Goal: Task Accomplishment & Management: Use online tool/utility

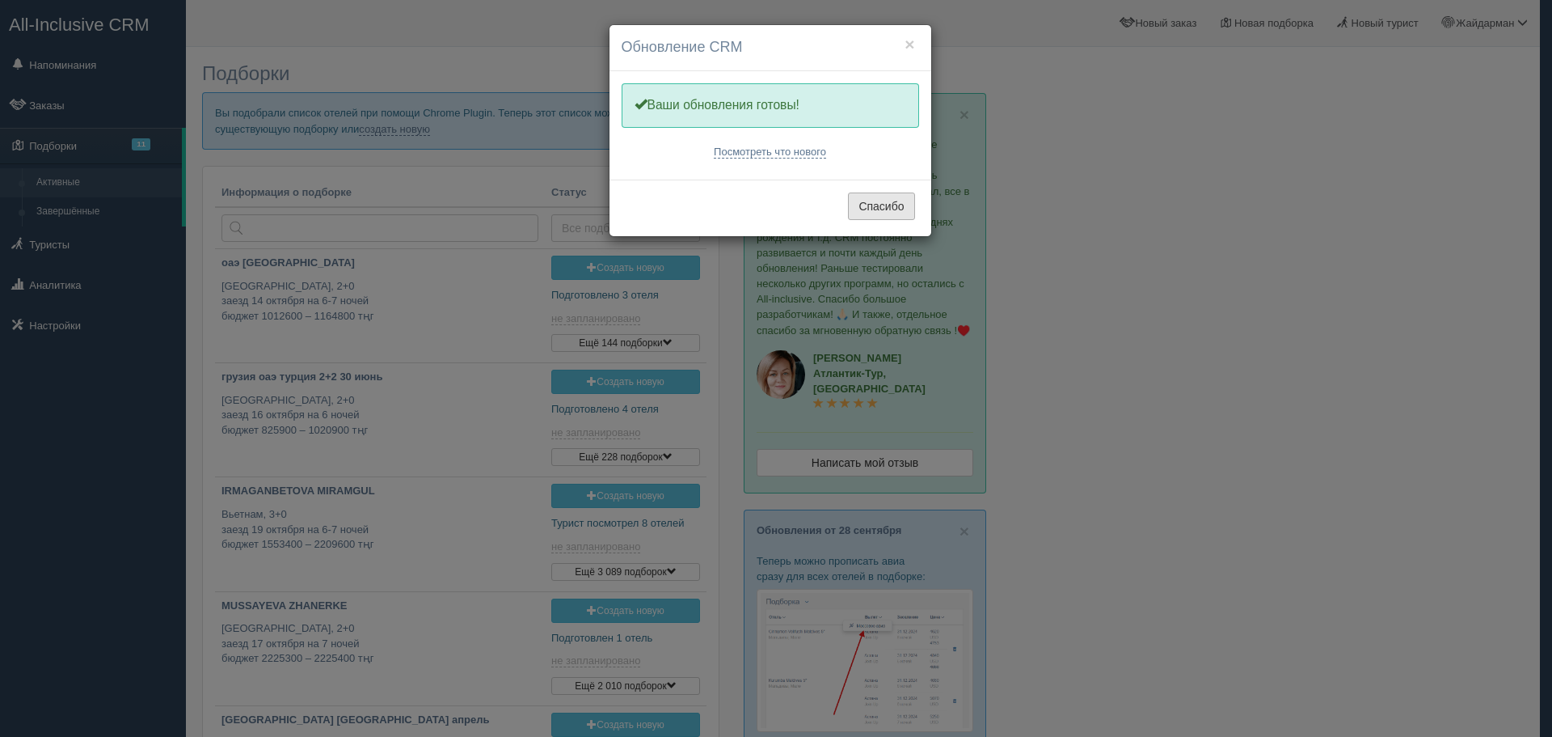
click at [889, 205] on button "Спасибо" at bounding box center [881, 205] width 66 height 27
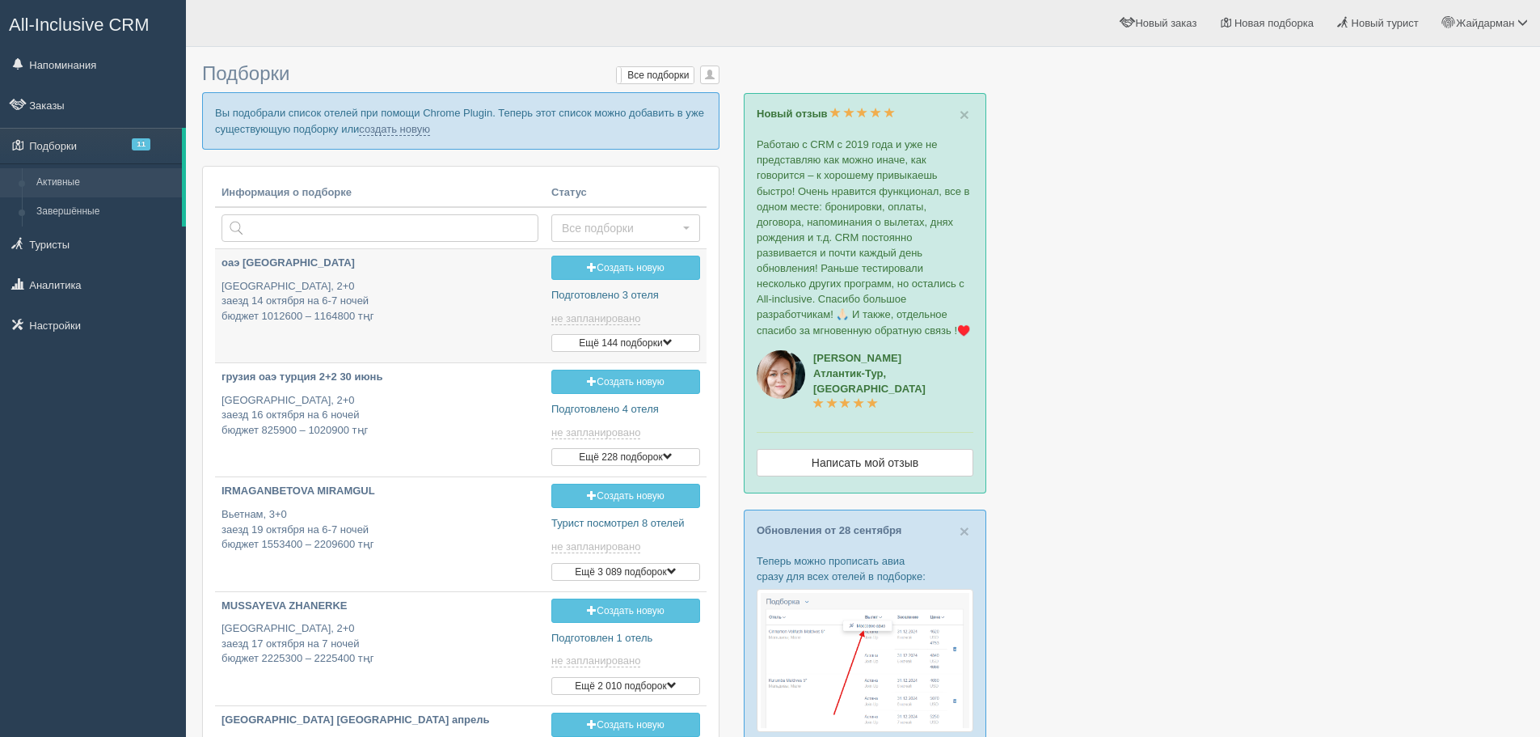
type input "2025-10-05 19:40"
click at [419, 130] on link "создать новую" at bounding box center [394, 129] width 71 height 13
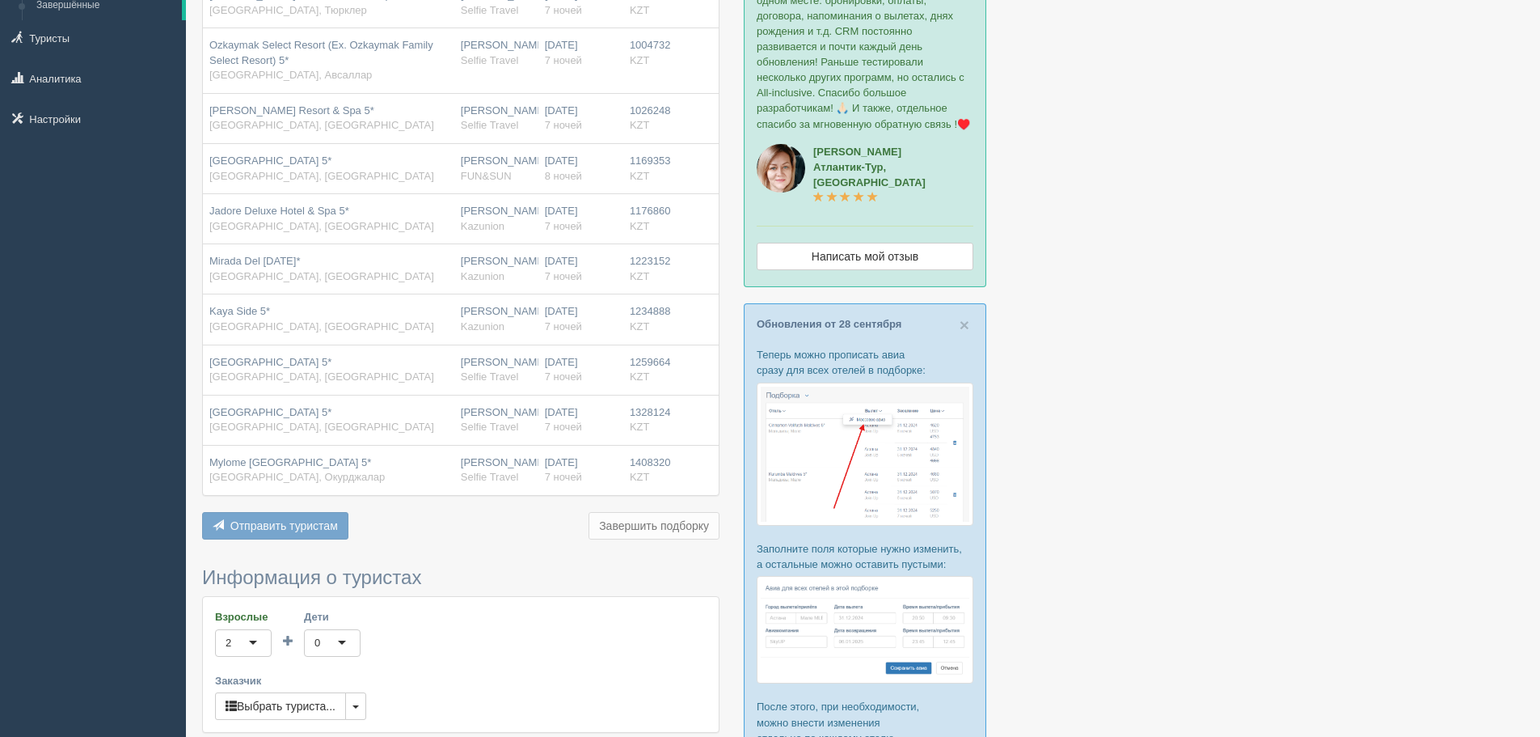
scroll to position [243, 0]
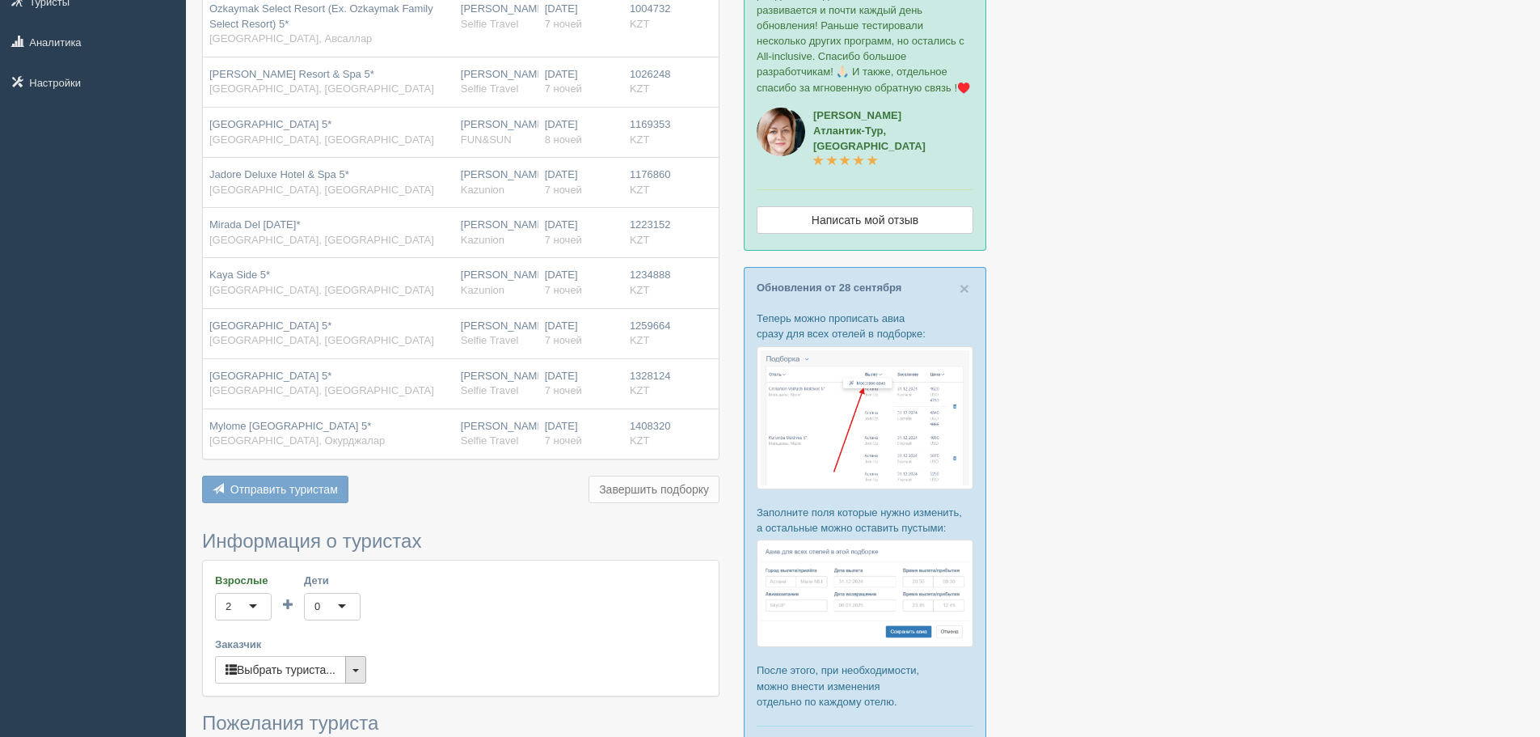
click at [359, 672] on button "button" at bounding box center [355, 669] width 21 height 27
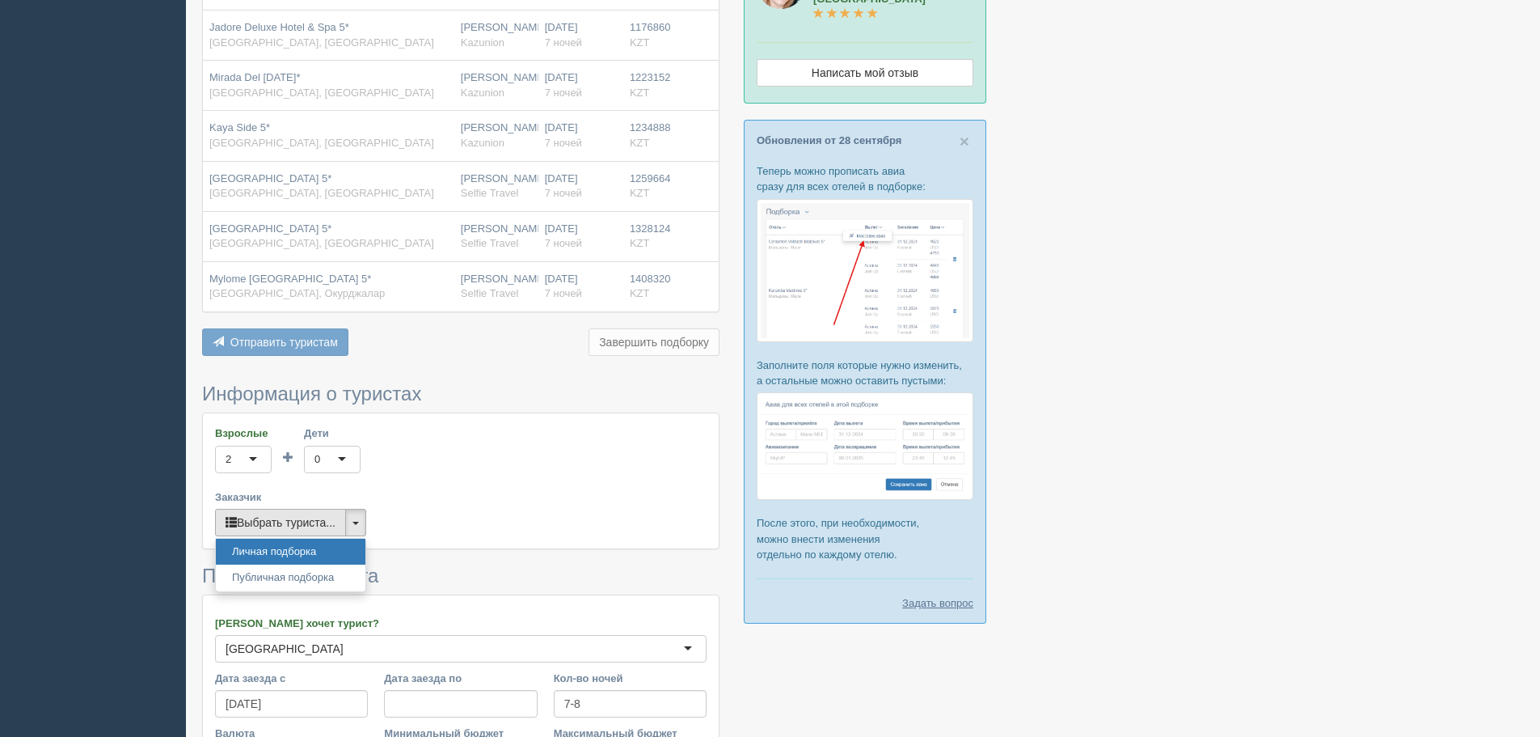
scroll to position [323, 0]
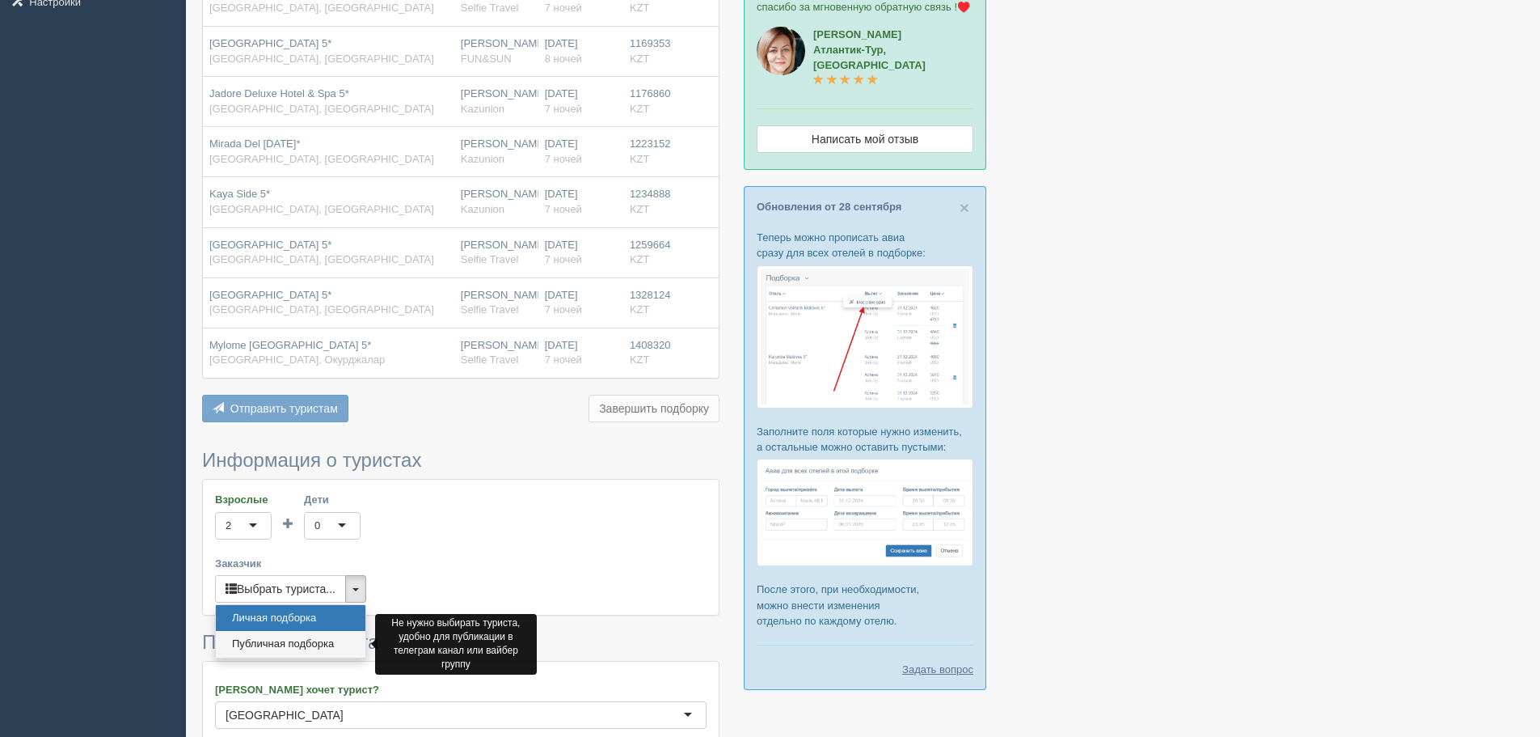
click at [297, 651] on link "Публичная подборка" at bounding box center [291, 644] width 150 height 27
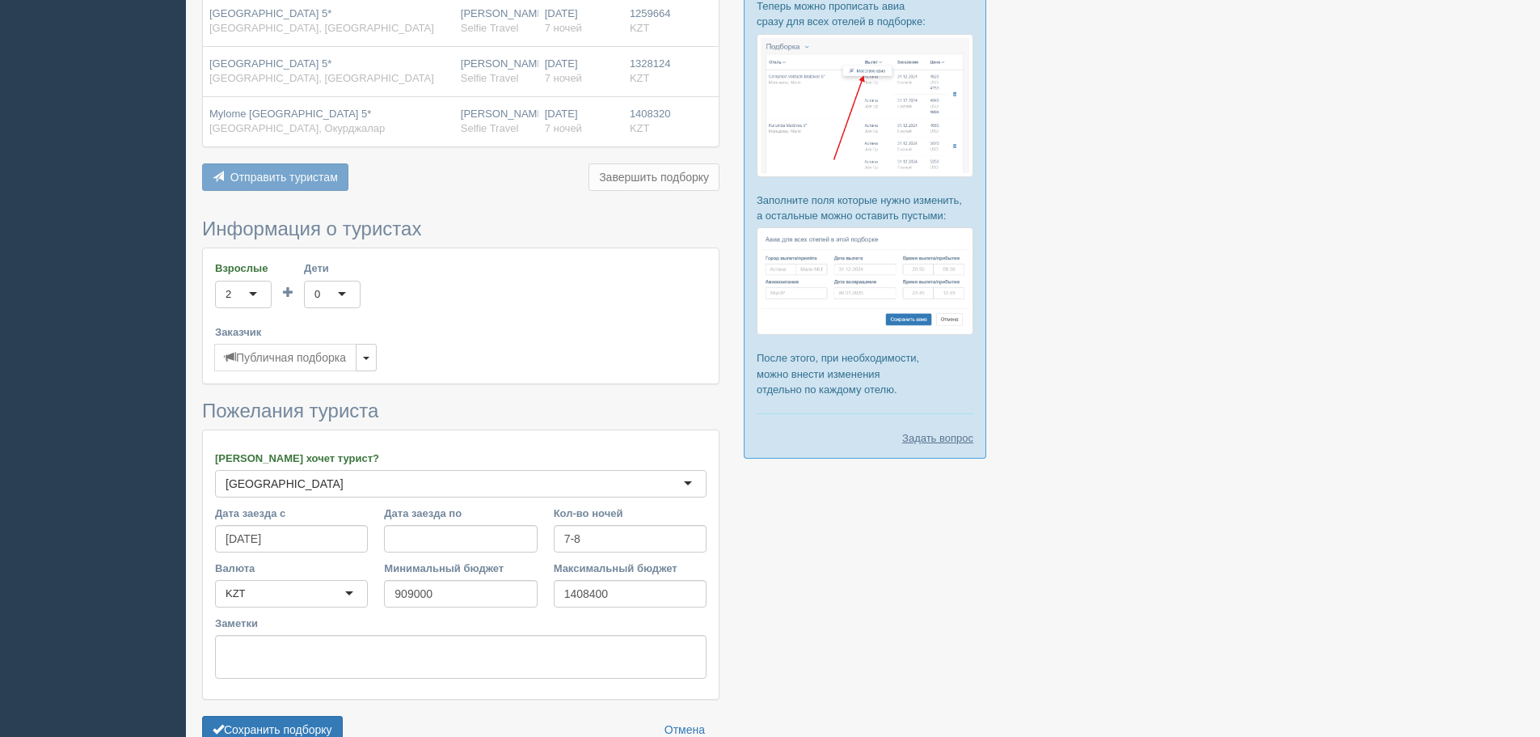
scroll to position [643, 0]
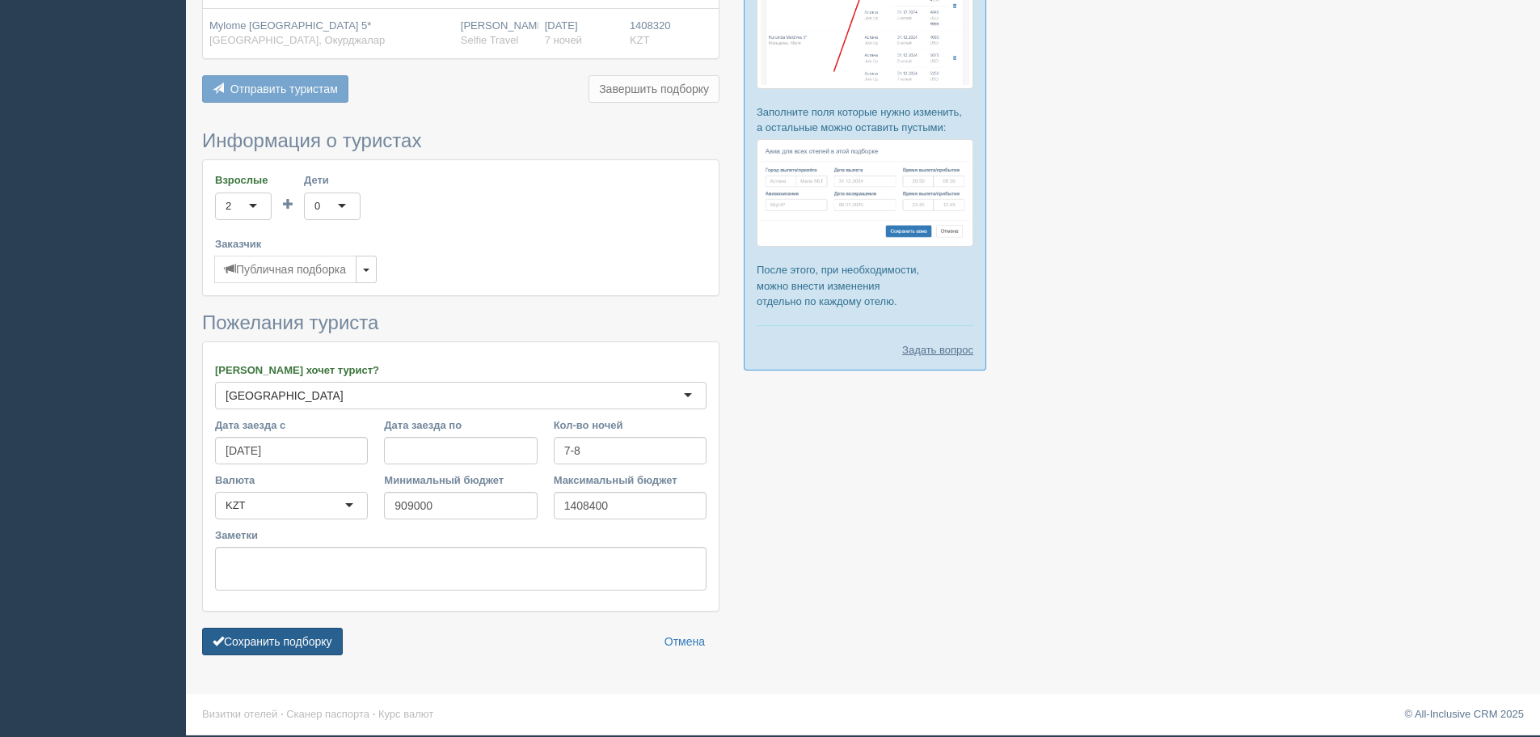
click at [278, 653] on button "Сохранить подборку" at bounding box center [272, 640] width 141 height 27
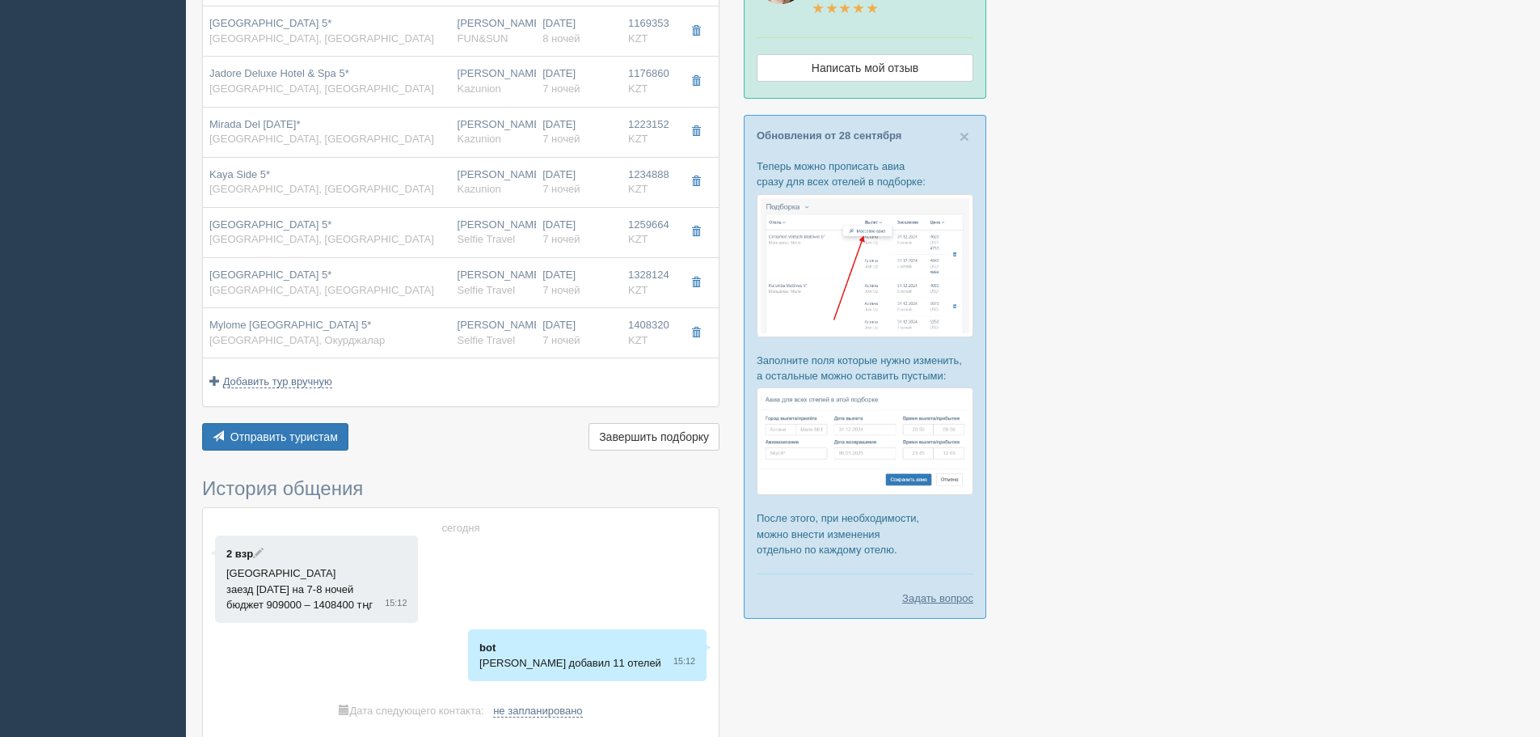
scroll to position [404, 0]
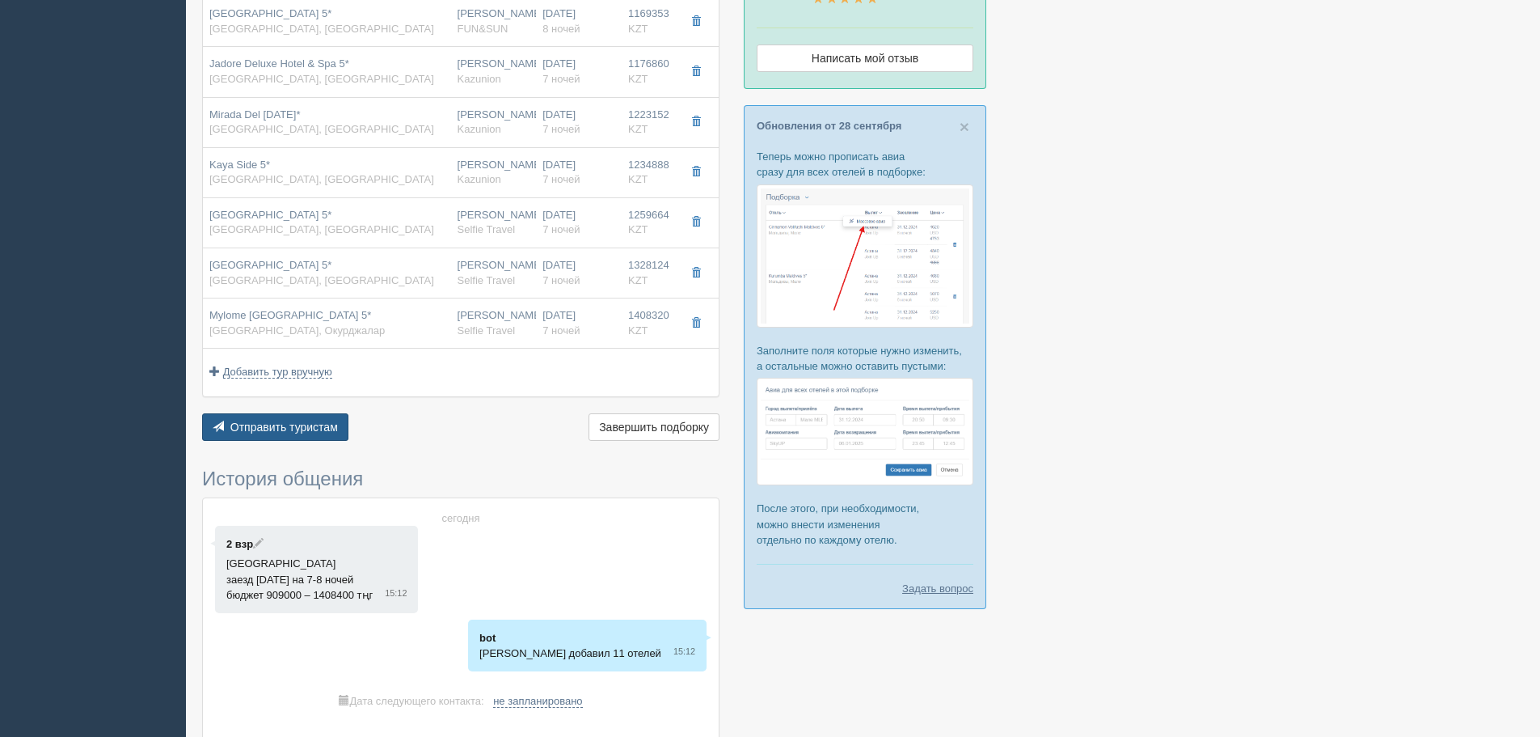
click at [274, 419] on button "Отправить туристам Отправить" at bounding box center [275, 426] width 146 height 27
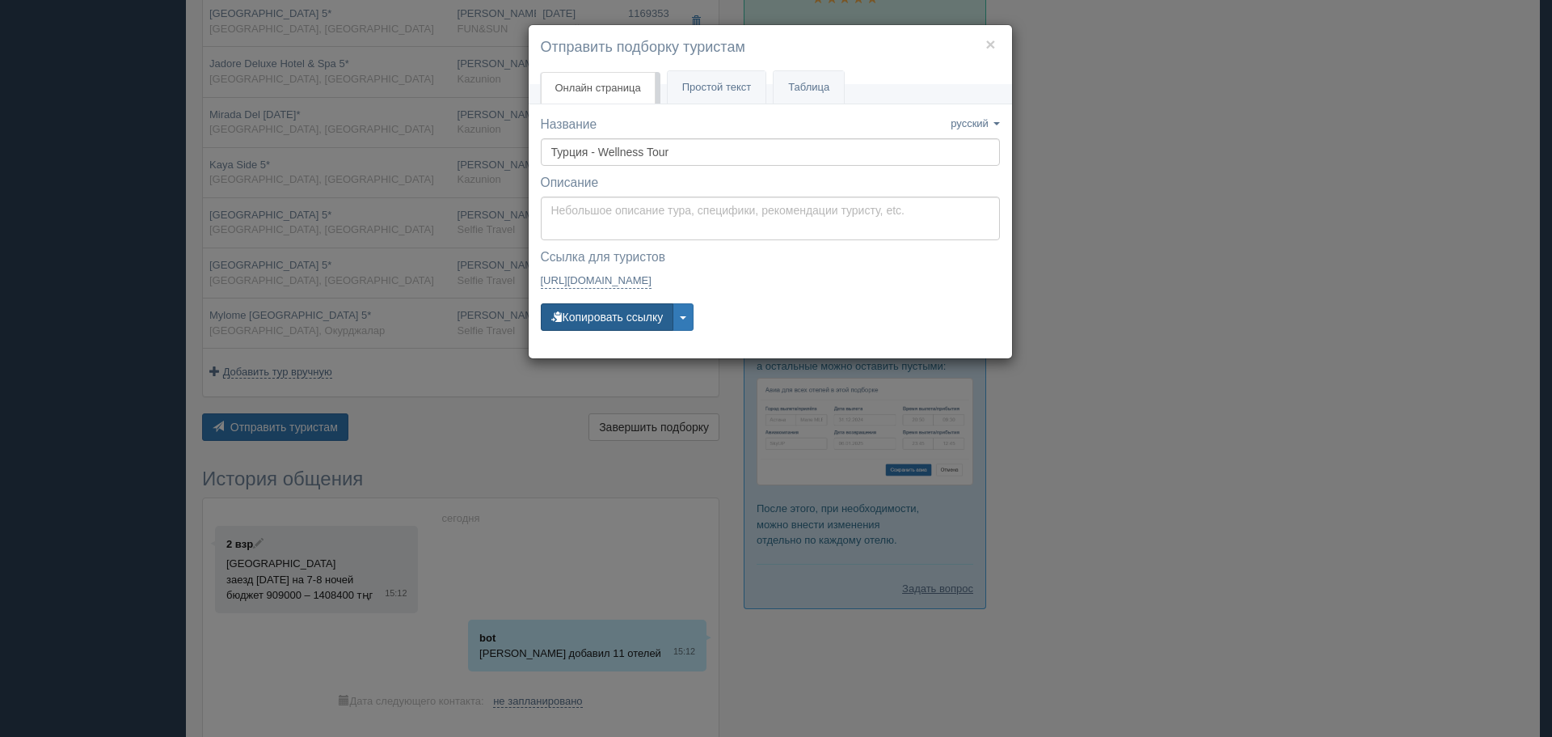
click at [602, 315] on button "Копировать ссылку" at bounding box center [607, 316] width 133 height 27
click at [988, 38] on button "×" at bounding box center [991, 44] width 10 height 17
